Goal: Information Seeking & Learning: Learn about a topic

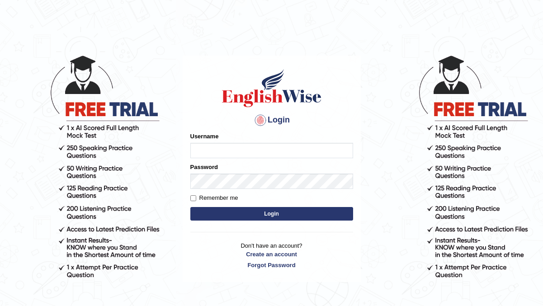
type input "manishas_mt"
click at [214, 142] on div "Username manishas_mt" at bounding box center [271, 145] width 163 height 26
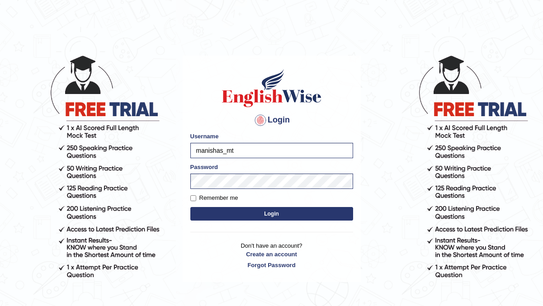
click at [221, 212] on button "Login" at bounding box center [271, 214] width 163 height 14
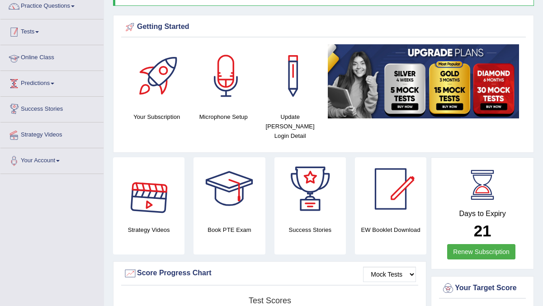
scroll to position [75, 0]
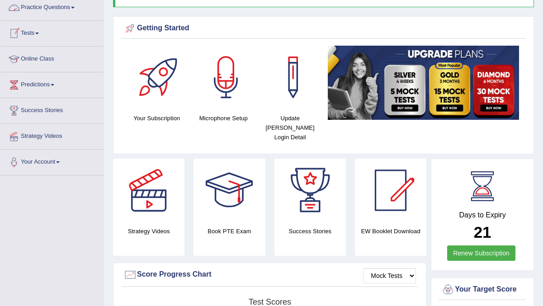
click at [50, 11] on link "Practice Questions" at bounding box center [51, 6] width 103 height 23
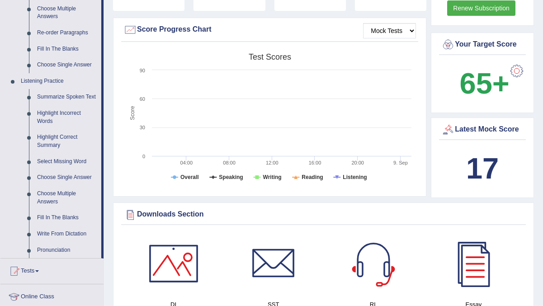
scroll to position [321, 0]
click at [42, 224] on link "Fill In The Blanks" at bounding box center [67, 217] width 68 height 16
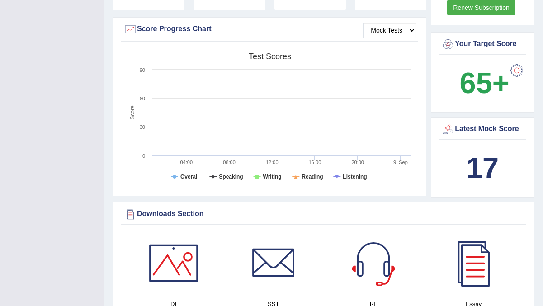
scroll to position [106, 0]
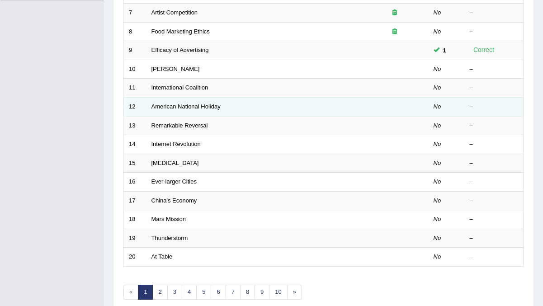
scroll to position [292, 0]
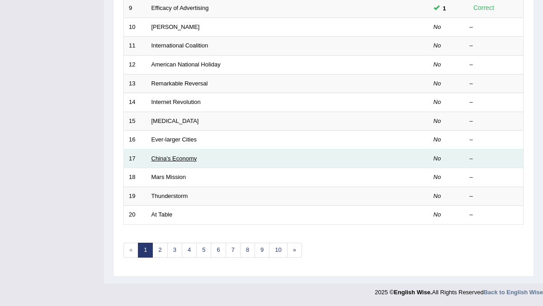
click at [184, 162] on link "China's Economy" at bounding box center [174, 158] width 46 height 7
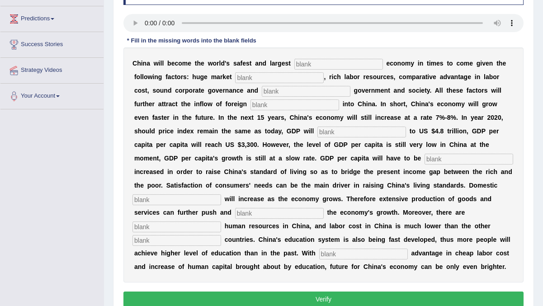
scroll to position [142, 0]
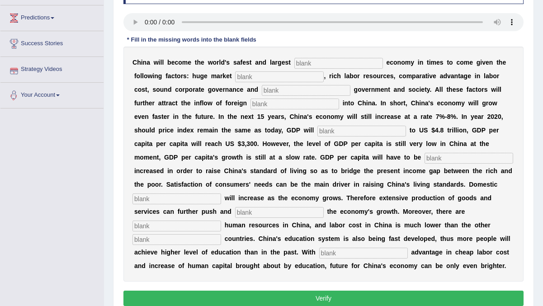
click at [340, 63] on input "text" at bounding box center [338, 63] width 89 height 11
type input "investment"
click at [256, 78] on input "text" at bounding box center [279, 76] width 89 height 11
type input "potential"
click at [265, 93] on input "text" at bounding box center [306, 90] width 89 height 11
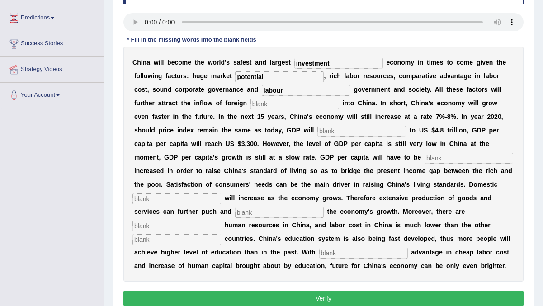
type input "labour"
click at [272, 102] on input "text" at bounding box center [294, 103] width 89 height 11
type input "capital"
click at [317, 133] on input "text" at bounding box center [361, 131] width 89 height 11
type input "m"
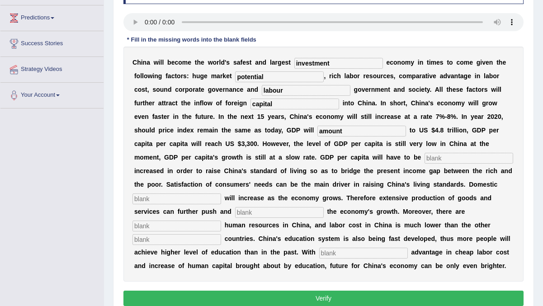
type input "amount"
click at [424, 161] on input "text" at bounding box center [468, 158] width 89 height 11
type input "further"
click at [221, 193] on input "text" at bounding box center [176, 198] width 89 height 11
type input "demand"
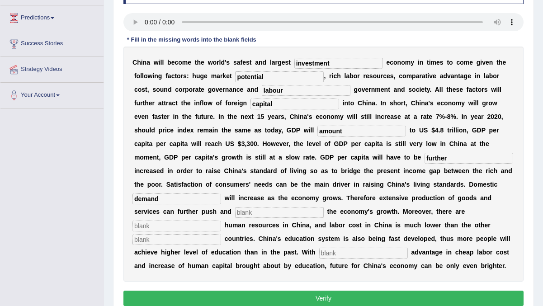
click at [235, 213] on input "text" at bounding box center [279, 212] width 89 height 11
type input "sustain"
click at [221, 220] on input "text" at bounding box center [176, 225] width 89 height 11
type input "abudence"
click at [221, 234] on input "text" at bounding box center [176, 239] width 89 height 11
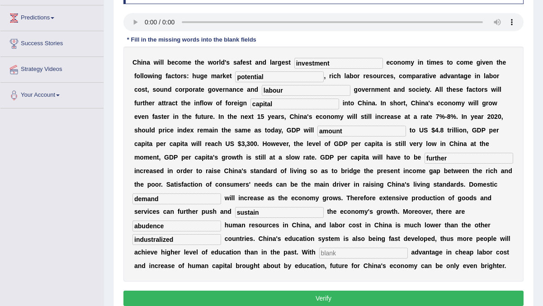
scroll to position [163, 0]
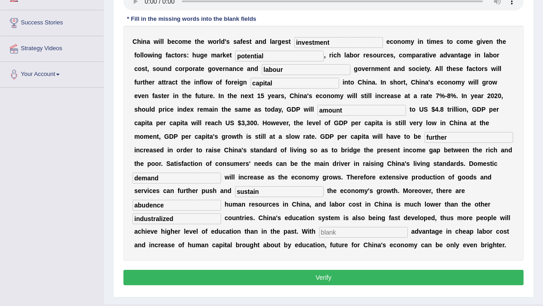
type input "industralized"
click at [319, 229] on input "text" at bounding box center [363, 232] width 89 height 11
type input "comparitive"
click at [308, 280] on button "Verify" at bounding box center [323, 277] width 400 height 15
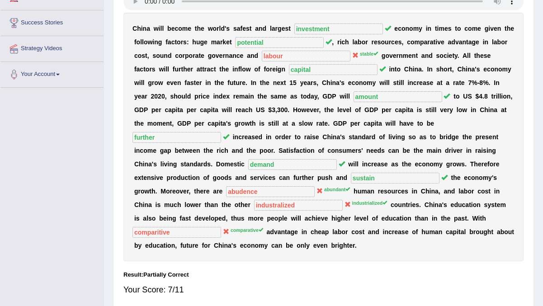
scroll to position [67, 0]
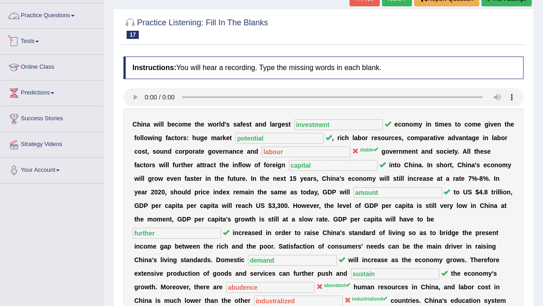
click at [47, 16] on link "Practice Questions" at bounding box center [51, 14] width 103 height 23
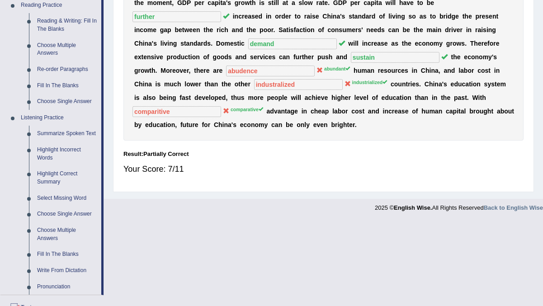
scroll to position [300, 0]
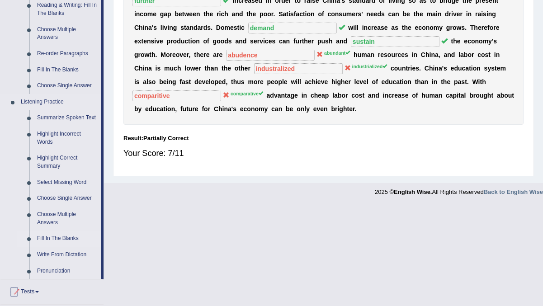
click at [45, 247] on link "Fill In The Blanks" at bounding box center [67, 238] width 68 height 16
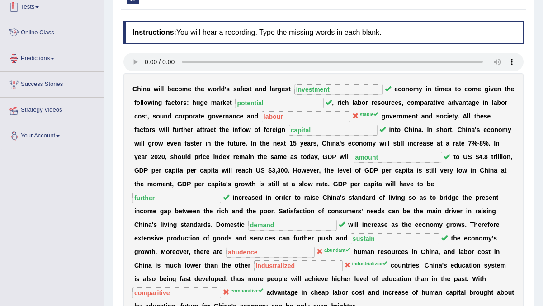
scroll to position [162, 0]
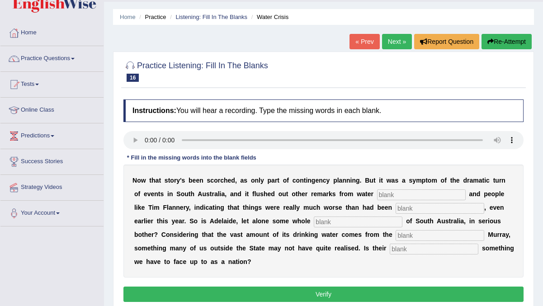
scroll to position [30, 0]
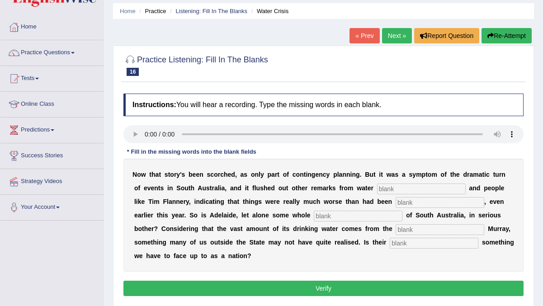
click at [398, 185] on input "text" at bounding box center [421, 188] width 89 height 11
type input "academics"
click at [405, 202] on input "text" at bounding box center [439, 202] width 89 height 11
type input "shadowed"
click at [389, 245] on input "text" at bounding box center [433, 243] width 89 height 11
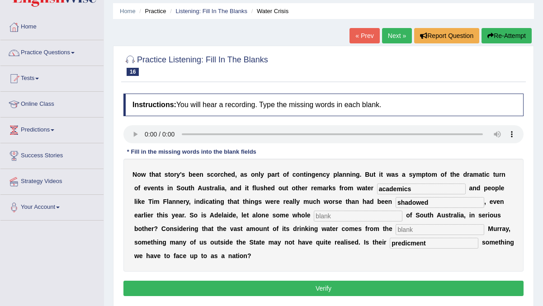
type input "predicment"
click at [314, 216] on input "text" at bounding box center [358, 216] width 89 height 11
type input "region"
click at [395, 232] on input "text" at bounding box center [439, 229] width 89 height 11
type input "beligerd"
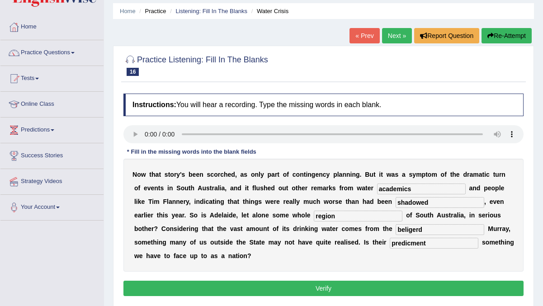
click at [395, 203] on input "shadowed" at bounding box center [439, 202] width 89 height 11
type input "foreshadowed"
click at [405, 230] on input "beligerd" at bounding box center [439, 229] width 89 height 11
type input "beleaguered"
click at [389, 245] on input "predicment" at bounding box center [433, 243] width 89 height 11
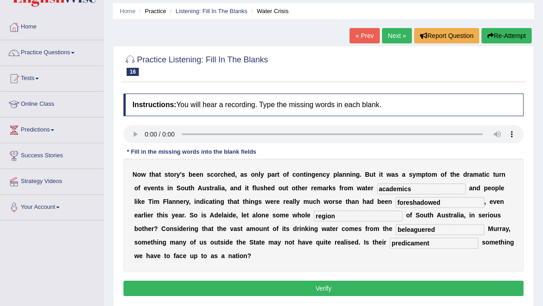
type input "predicament"
click at [405, 255] on div "N o w t h a t s t o r y ' s b e e n s c o r c h e d , a s o n l y p a r t o f c…" at bounding box center [323, 215] width 400 height 113
click at [314, 216] on input "region" at bounding box center [358, 216] width 89 height 11
type input "regions"
click at [309, 290] on button "Verify" at bounding box center [323, 288] width 400 height 15
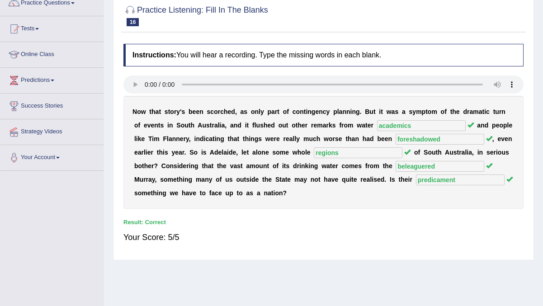
scroll to position [21, 0]
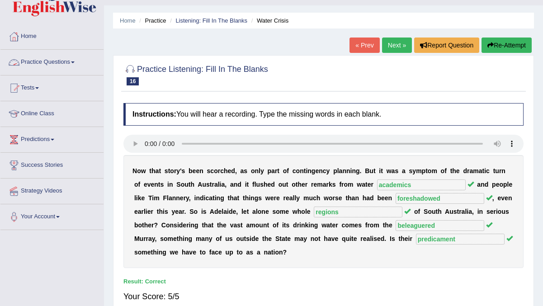
click at [59, 58] on link "Practice Questions" at bounding box center [51, 61] width 103 height 23
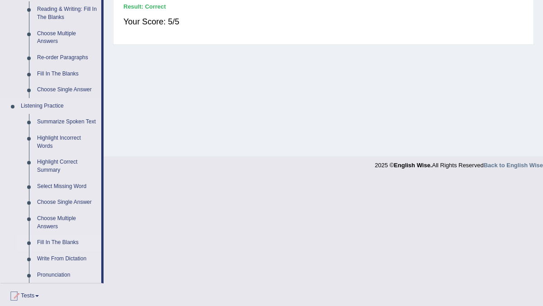
click at [52, 248] on link "Fill In The Blanks" at bounding box center [67, 242] width 68 height 16
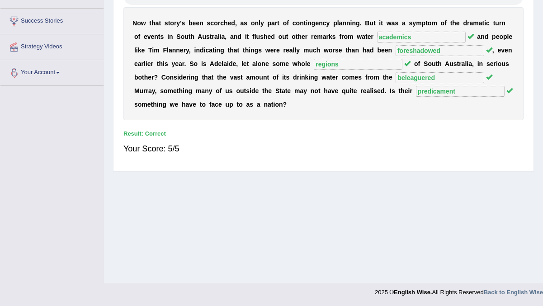
scroll to position [169, 0]
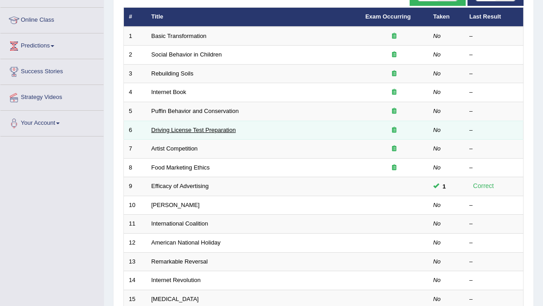
scroll to position [292, 0]
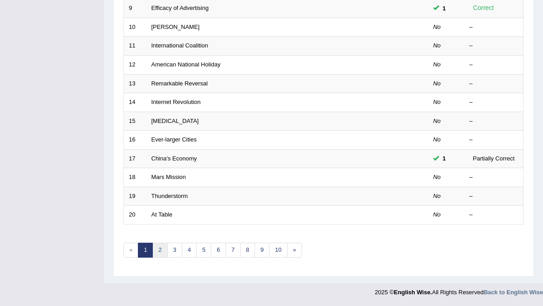
click at [158, 248] on link "2" at bounding box center [159, 250] width 15 height 15
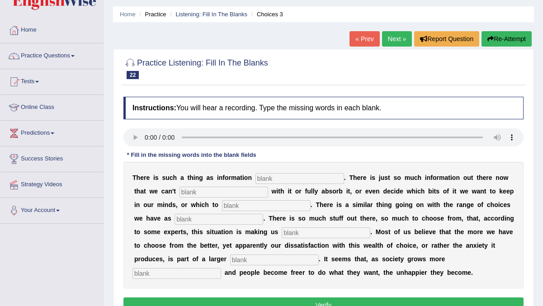
scroll to position [34, 0]
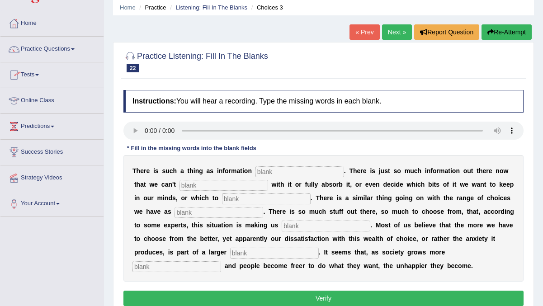
click at [293, 170] on input "text" at bounding box center [299, 171] width 89 height 11
type input "overload"
click at [208, 183] on input "text" at bounding box center [223, 185] width 89 height 11
type input "cope"
click at [229, 198] on input "text" at bounding box center [266, 198] width 89 height 11
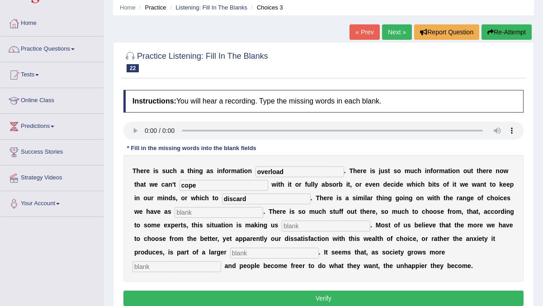
type input "discard"
click at [179, 214] on input "text" at bounding box center [218, 212] width 89 height 11
type input "comsumers"
click at [281, 226] on input "text" at bounding box center [325, 225] width 89 height 11
type input "misreable"
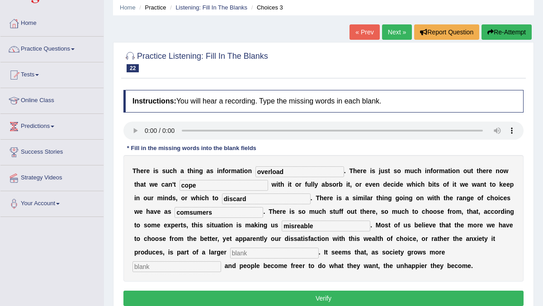
click at [230, 251] on input "text" at bounding box center [274, 253] width 89 height 11
type input "trend"
click at [221, 261] on input "text" at bounding box center [176, 266] width 89 height 11
click at [174, 212] on input "comsumers" at bounding box center [218, 212] width 89 height 11
type input "consumers"
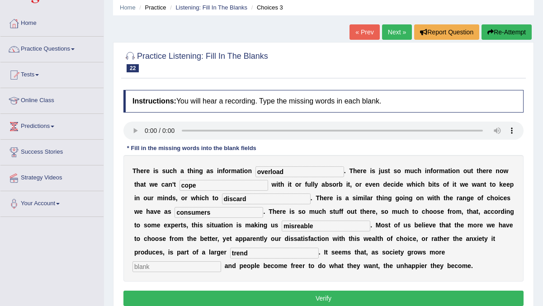
click at [221, 261] on input "text" at bounding box center [176, 266] width 89 height 11
type input "affliant"
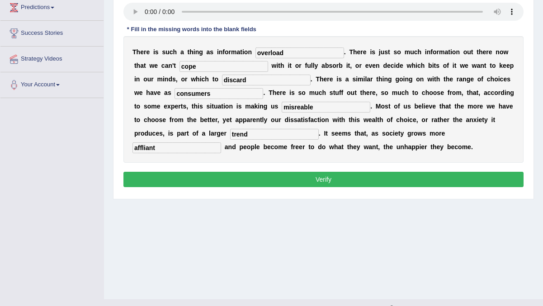
scroll to position [169, 0]
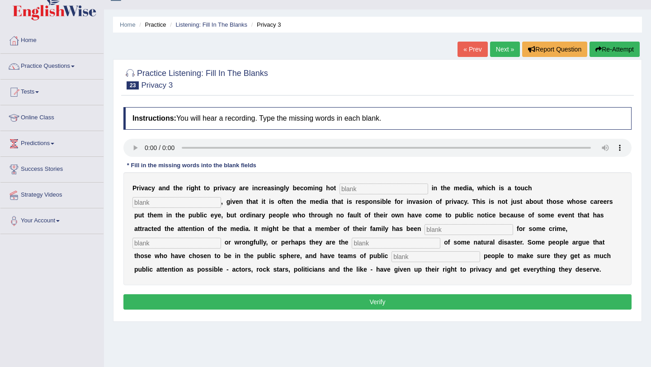
scroll to position [24, 0]
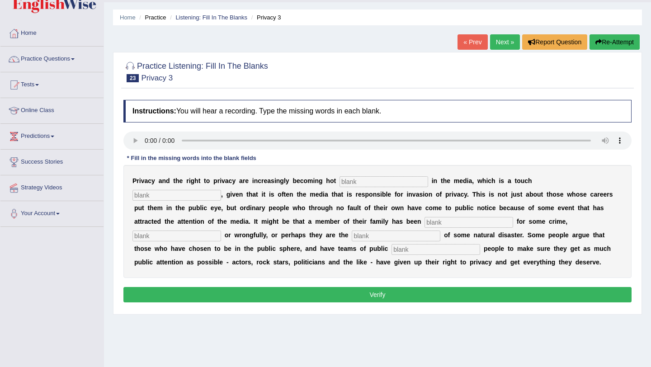
drag, startPoint x: 505, startPoint y: 247, endPoint x: 457, endPoint y: 246, distance: 47.9
click at [500, 247] on div "P r i v a c y a n d t h e r i g h t t o p r i v a c y a r e i n c r e a s i n g…" at bounding box center [377, 221] width 508 height 113
click at [356, 183] on input "text" at bounding box center [383, 181] width 89 height 11
type input "topics"
click at [221, 190] on input "text" at bounding box center [176, 195] width 89 height 11
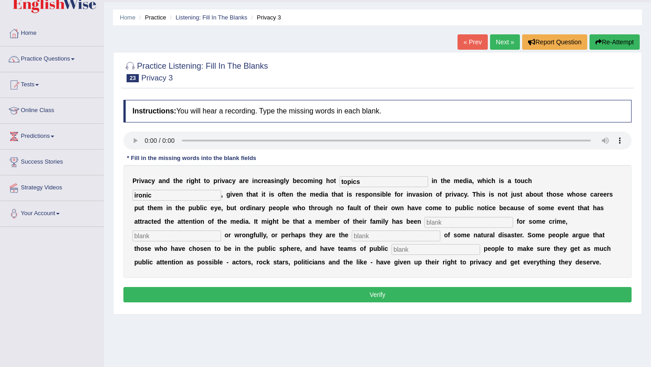
type input "ironic"
click at [424, 222] on input "text" at bounding box center [468, 222] width 89 height 11
type input "imprisoned"
click at [221, 230] on input "text" at bounding box center [176, 235] width 89 height 11
type input "rightfully"
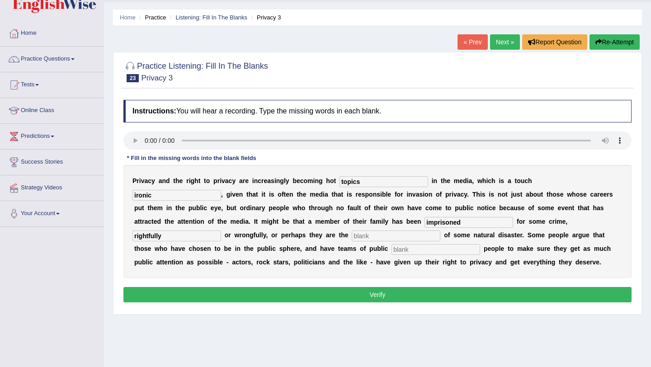
click at [391, 250] on input "text" at bounding box center [435, 249] width 89 height 11
type input "relations"
click at [351, 236] on input "text" at bounding box center [395, 235] width 89 height 11
type input "victims"
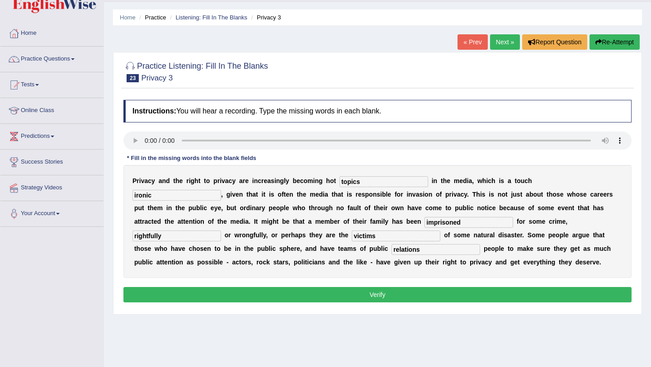
click at [404, 290] on button "Verify" at bounding box center [377, 294] width 508 height 15
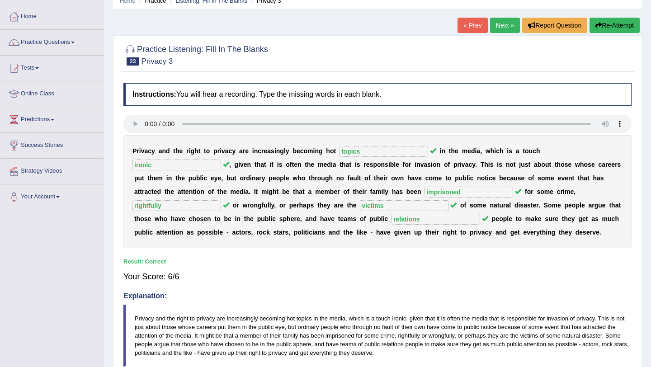
scroll to position [0, 0]
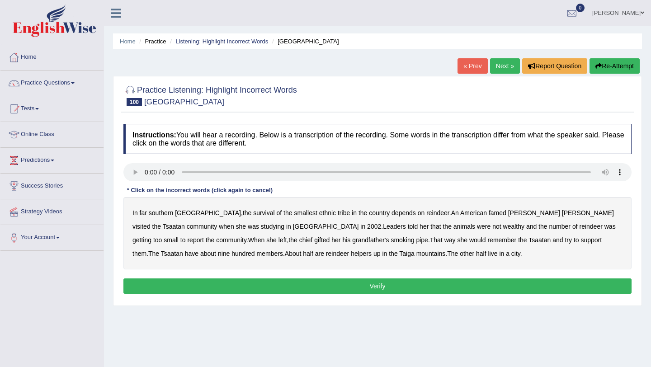
click at [165, 213] on b "southern" at bounding box center [161, 212] width 24 height 7
click at [337, 213] on b "tribe" at bounding box center [343, 212] width 12 height 7
click at [503, 228] on b "wealthy" at bounding box center [513, 226] width 21 height 7
click at [204, 236] on b "report" at bounding box center [195, 239] width 17 height 7
click at [580, 241] on b "support" at bounding box center [590, 239] width 21 height 7
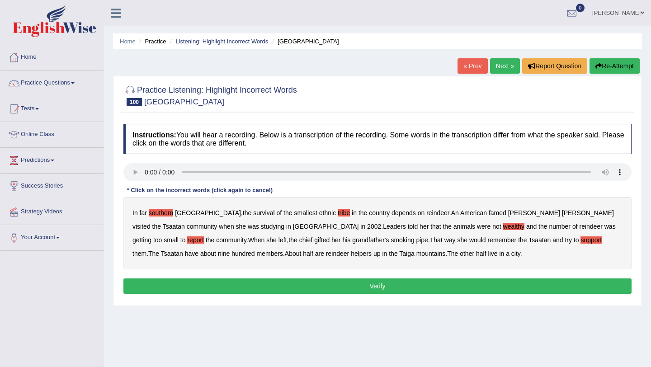
click at [229, 250] on b "nine" at bounding box center [224, 253] width 12 height 7
click at [351, 253] on b "helpers" at bounding box center [361, 253] width 21 height 7
click at [511, 254] on b "city" at bounding box center [515, 253] width 9 height 7
click at [488, 212] on b "famed" at bounding box center [497, 212] width 18 height 7
click at [314, 242] on b "gifted" at bounding box center [321, 239] width 15 height 7
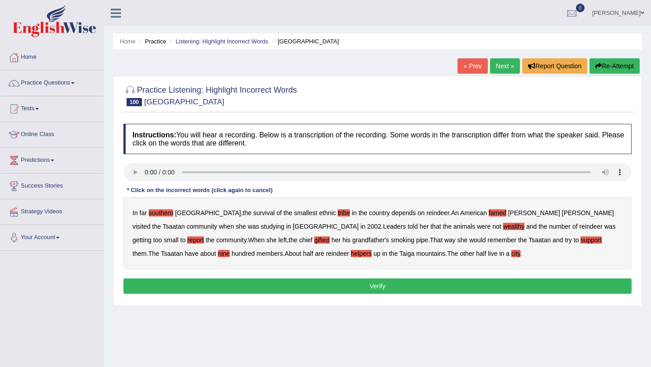
click at [393, 281] on button "Verify" at bounding box center [377, 285] width 508 height 15
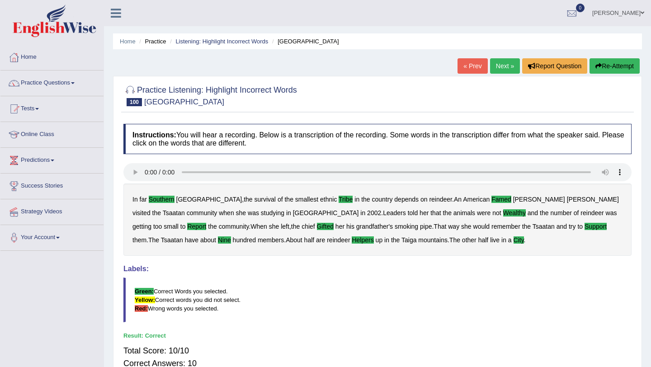
click at [497, 57] on div "Home Practice Listening: Highlight Incorrect Words [GEOGRAPHIC_DATA] « Prev Nex…" at bounding box center [377, 226] width 547 height 452
click at [496, 68] on link "Next »" at bounding box center [505, 65] width 30 height 15
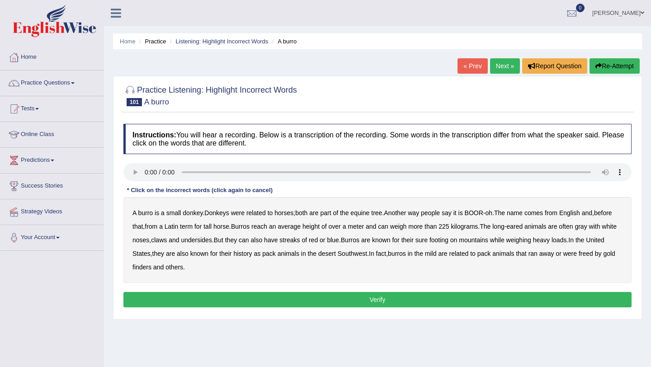
click at [240, 214] on b "were" at bounding box center [238, 212] width 14 height 7
click at [382, 214] on b "tree" at bounding box center [376, 212] width 11 height 7
click at [580, 215] on b "English" at bounding box center [569, 212] width 21 height 7
click at [211, 227] on b "tall" at bounding box center [207, 226] width 8 height 7
click at [167, 243] on b "claws" at bounding box center [159, 239] width 16 height 7
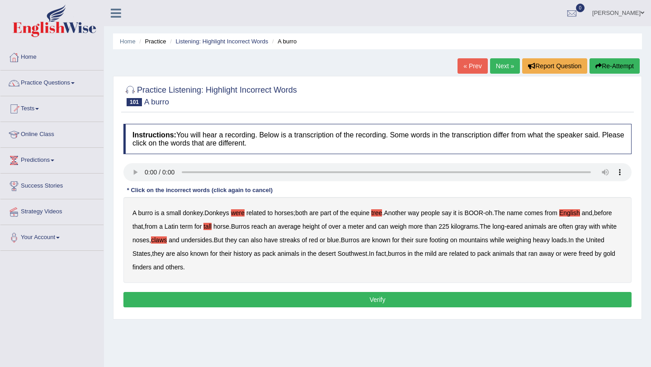
click at [300, 241] on b "streaks" at bounding box center [289, 239] width 20 height 7
click at [531, 239] on b "weighing" at bounding box center [518, 239] width 25 height 7
click at [188, 254] on b "also" at bounding box center [183, 253] width 12 height 7
click at [291, 213] on b "horses" at bounding box center [283, 212] width 19 height 7
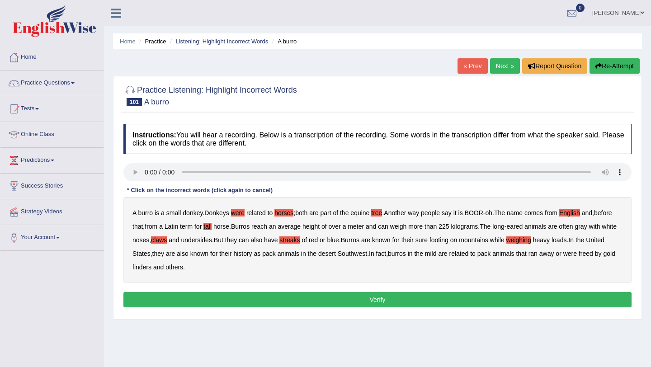
click at [217, 254] on b "for" at bounding box center [213, 253] width 7 height 7
click at [436, 256] on b "mild" at bounding box center [431, 253] width 12 height 7
click at [188, 253] on b "also" at bounding box center [183, 253] width 12 height 7
click at [217, 252] on b "for" at bounding box center [213, 253] width 7 height 7
click at [208, 253] on b "known" at bounding box center [199, 253] width 18 height 7
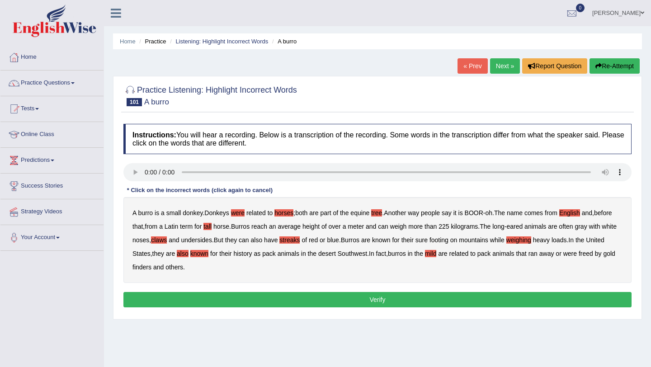
click at [188, 254] on b "also" at bounding box center [183, 253] width 12 height 7
click at [208, 253] on b "known" at bounding box center [199, 253] width 18 height 7
click at [188, 253] on b "also" at bounding box center [183, 253] width 12 height 7
click at [151, 267] on b "finders" at bounding box center [141, 266] width 19 height 7
click at [348, 262] on div "A burro is a small donkey . Donkeys were related to horses ; both are part of t…" at bounding box center [377, 240] width 508 height 86
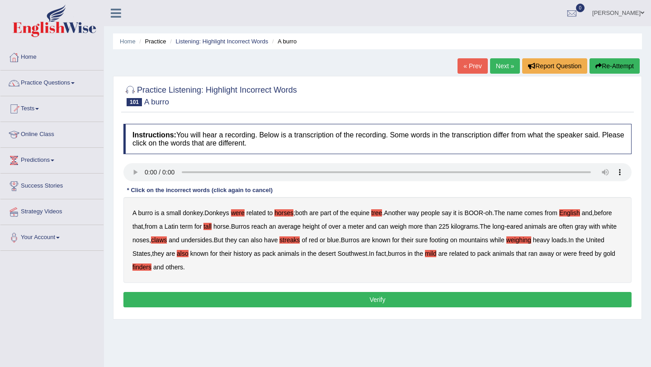
click at [349, 300] on button "Verify" at bounding box center [377, 299] width 508 height 15
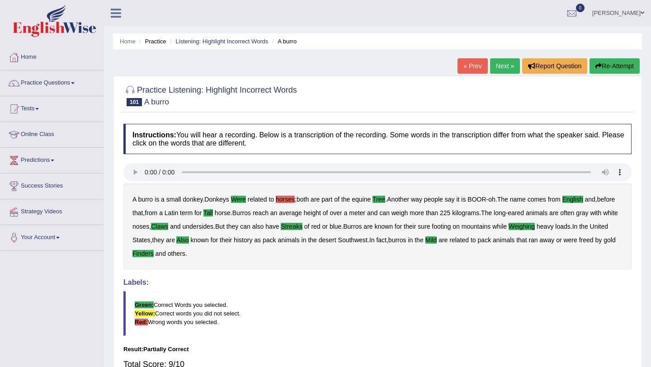
click at [496, 68] on link "Next »" at bounding box center [505, 65] width 30 height 15
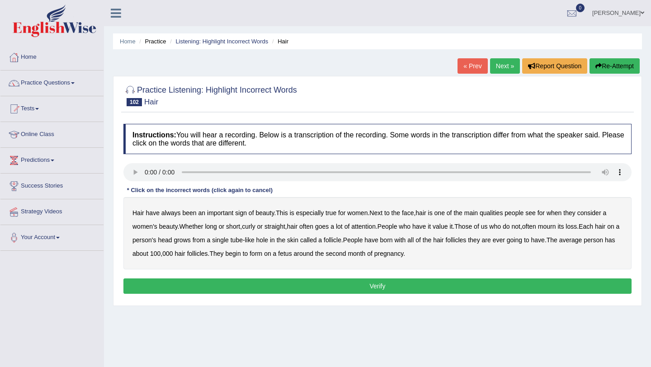
click at [229, 284] on button "Verify" at bounding box center [377, 285] width 508 height 15
click at [504, 69] on link "Next »" at bounding box center [505, 65] width 30 height 15
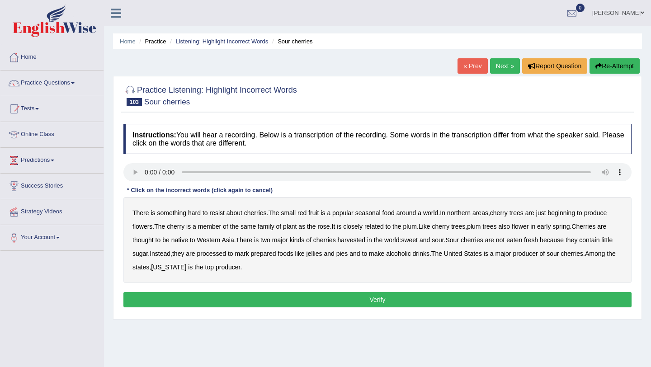
click at [507, 61] on link "Next »" at bounding box center [505, 65] width 30 height 15
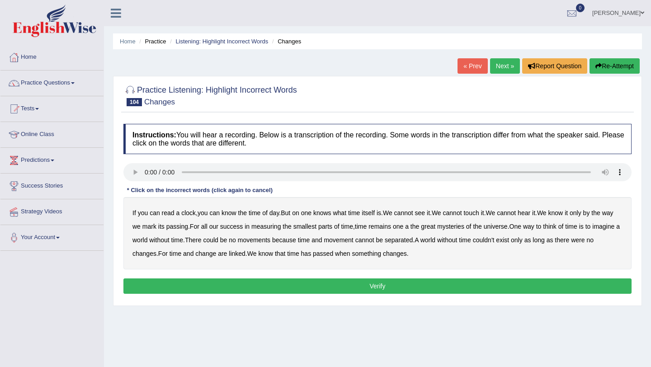
click at [541, 223] on b "to" at bounding box center [538, 226] width 5 height 7
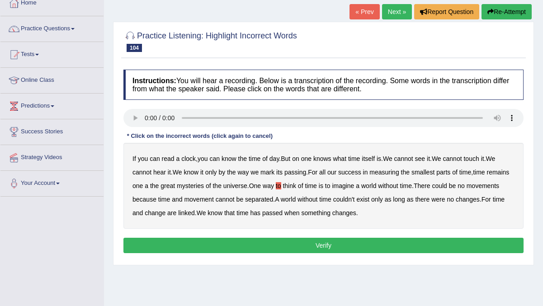
scroll to position [68, 0]
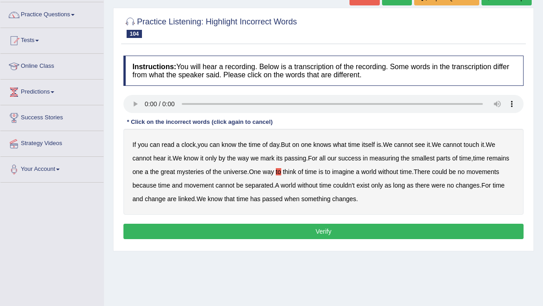
click at [317, 231] on button "Verify" at bounding box center [323, 231] width 400 height 15
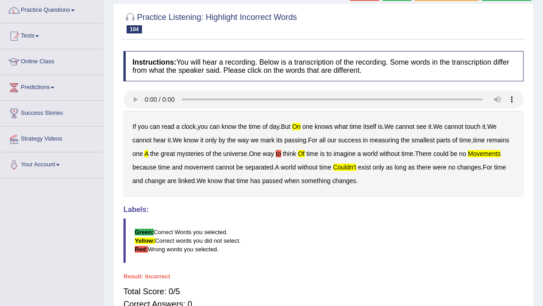
scroll to position [70, 0]
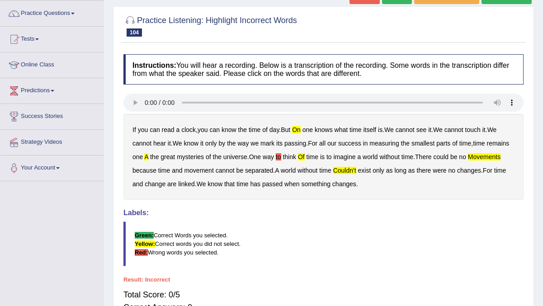
click at [300, 132] on b "on" at bounding box center [296, 129] width 9 height 7
click at [168, 157] on div "If you can read a clock , you can know the time of day . But on one knows what …" at bounding box center [323, 157] width 400 height 86
click at [148, 158] on b "a" at bounding box center [146, 156] width 4 height 7
click at [281, 158] on b "to" at bounding box center [278, 156] width 5 height 7
click at [304, 157] on b "of" at bounding box center [301, 156] width 7 height 7
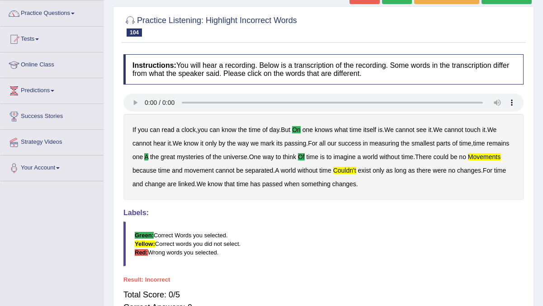
click at [468, 160] on b "movements" at bounding box center [484, 156] width 33 height 7
click at [356, 173] on b "couldn't" at bounding box center [344, 170] width 23 height 7
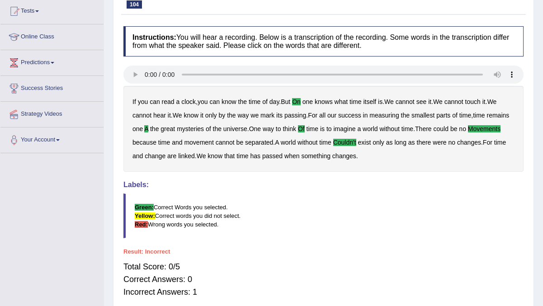
scroll to position [0, 0]
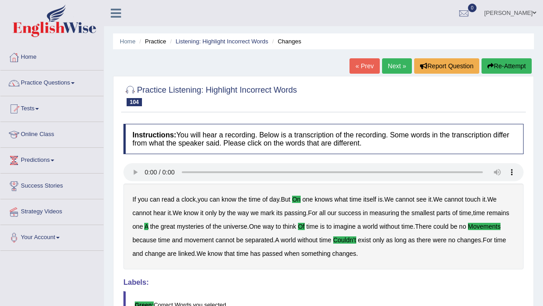
click at [493, 65] on button "Re-Attempt" at bounding box center [506, 65] width 50 height 15
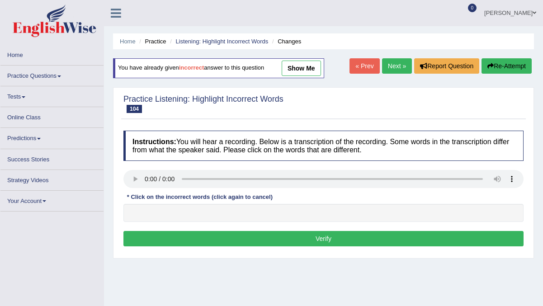
click at [496, 66] on button "Re-Attempt" at bounding box center [506, 65] width 50 height 15
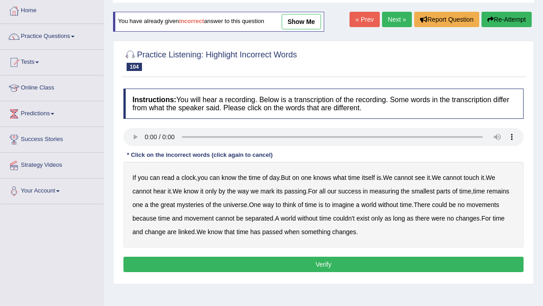
scroll to position [60, 0]
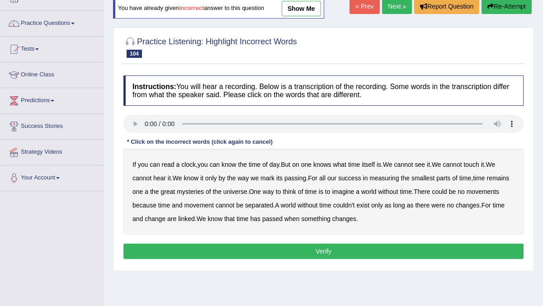
click at [299, 165] on b "on" at bounding box center [295, 164] width 7 height 7
click at [466, 195] on b "movements" at bounding box center [482, 191] width 33 height 7
click at [355, 208] on b "couldn't" at bounding box center [344, 204] width 22 height 7
click at [271, 251] on button "Verify" at bounding box center [323, 250] width 400 height 15
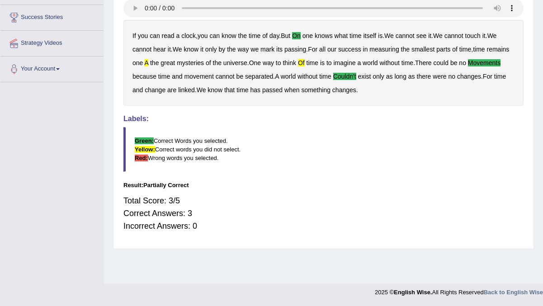
scroll to position [0, 0]
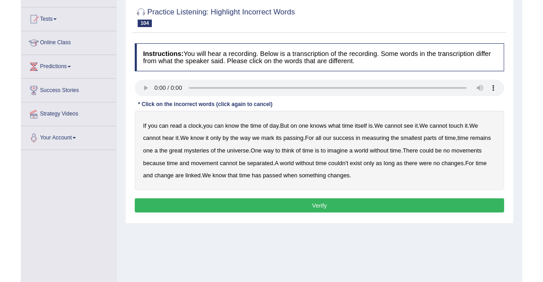
scroll to position [99, 0]
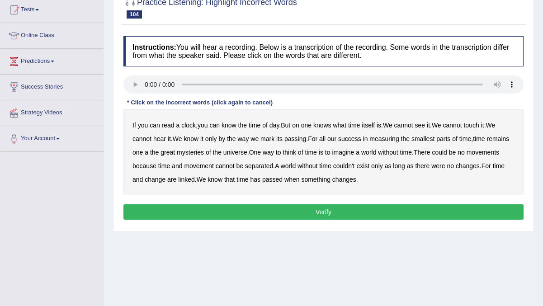
click at [138, 133] on div "If you can read a clock , you can know the time of day . But on one knows what …" at bounding box center [323, 152] width 400 height 86
